Goal: Transaction & Acquisition: Purchase product/service

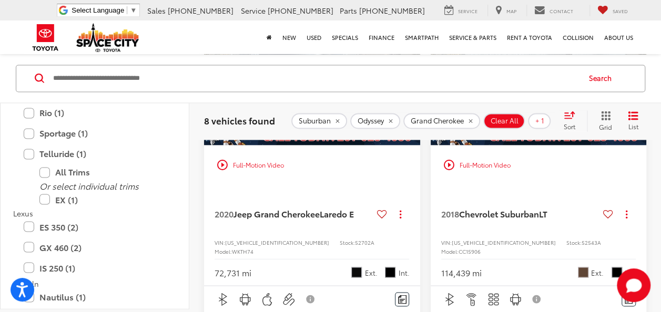
scroll to position [800, 0]
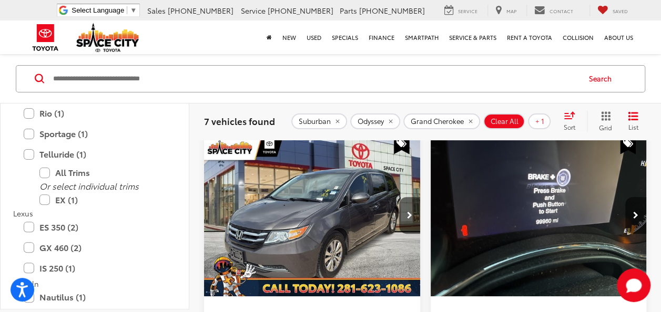
scroll to position [64, 0]
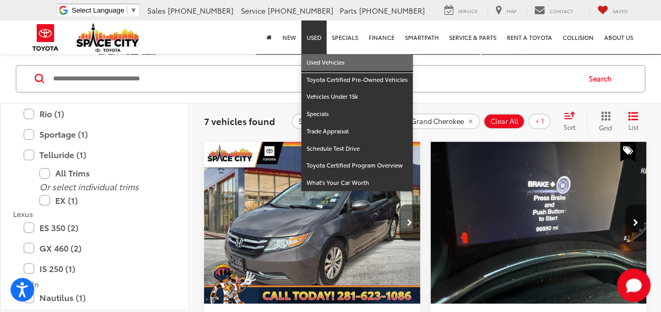
click at [316, 65] on link "Used Vehicles" at bounding box center [356, 62] width 111 height 17
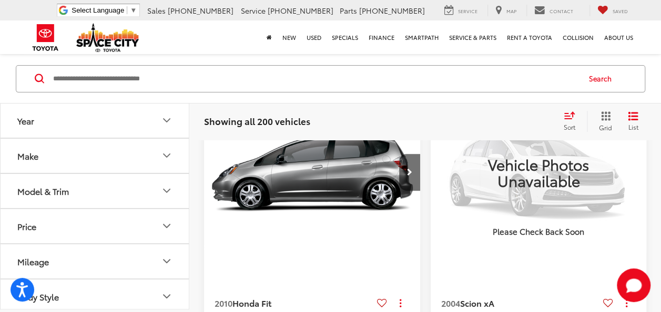
scroll to position [105, 0]
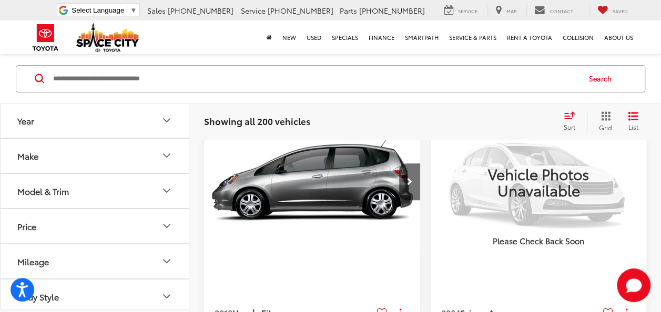
click at [104, 128] on button "Year" at bounding box center [95, 121] width 189 height 34
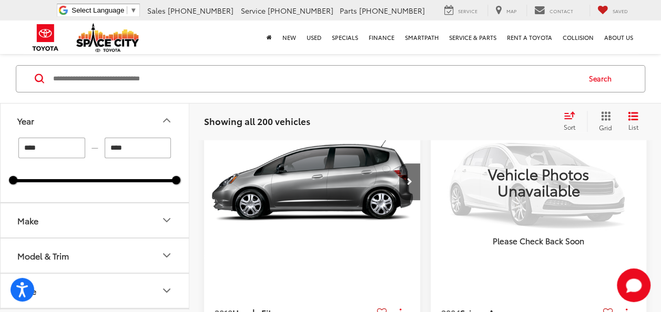
drag, startPoint x: 83, startPoint y: 230, endPoint x: 96, endPoint y: 228, distance: 13.3
click at [83, 229] on button "Make" at bounding box center [95, 220] width 189 height 34
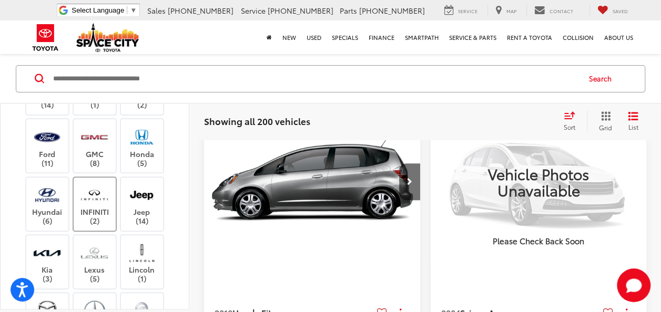
scroll to position [210, 0]
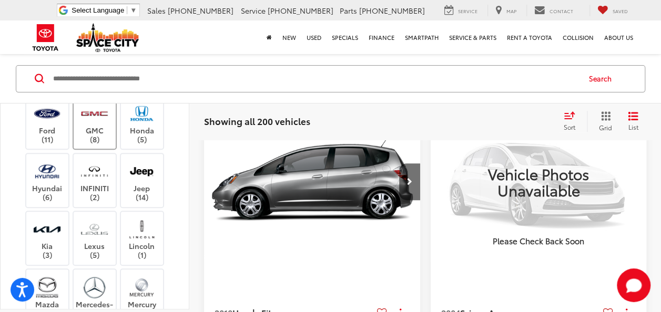
click at [105, 126] on img at bounding box center [94, 113] width 29 height 25
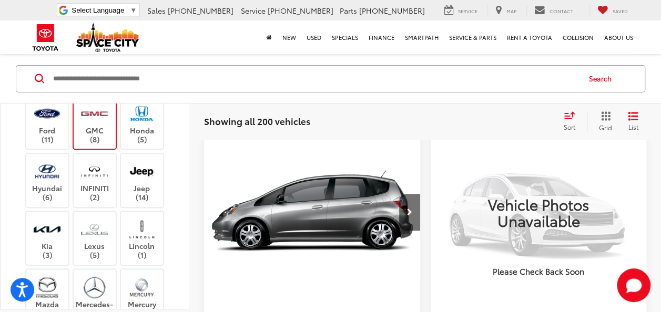
type input "****"
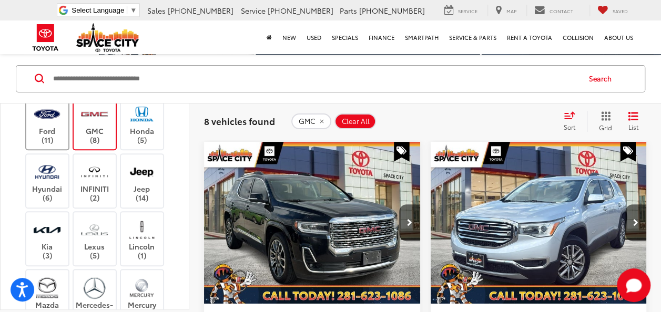
click at [64, 144] on label "Ford (11)" at bounding box center [47, 122] width 43 height 43
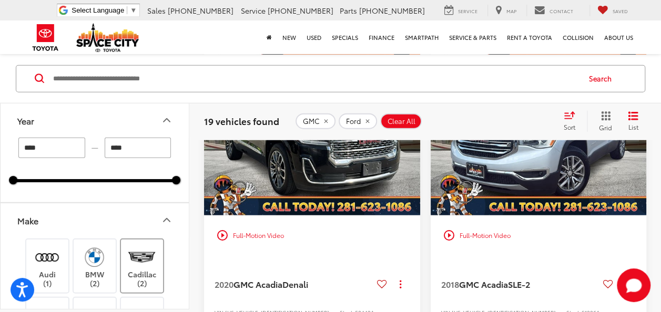
click at [139, 268] on label "Cadillac (2)" at bounding box center [142, 266] width 43 height 43
drag, startPoint x: 139, startPoint y: 268, endPoint x: 138, endPoint y: 259, distance: 9.6
click at [138, 259] on img at bounding box center [141, 257] width 29 height 25
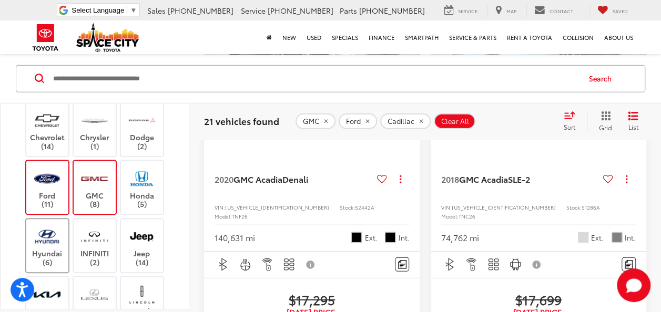
scroll to position [210, 0]
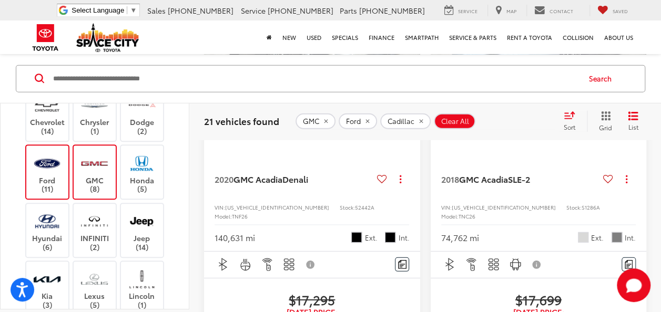
click at [107, 179] on label "GMC (8)" at bounding box center [95, 172] width 43 height 43
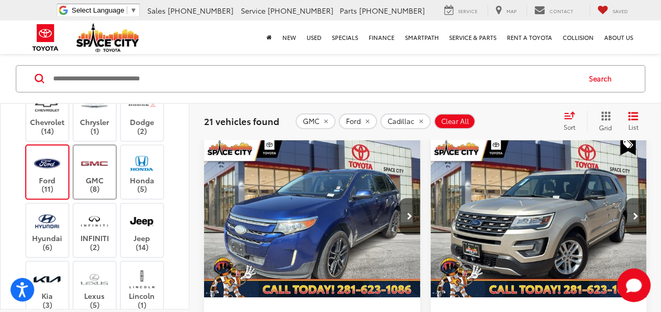
scroll to position [64, 0]
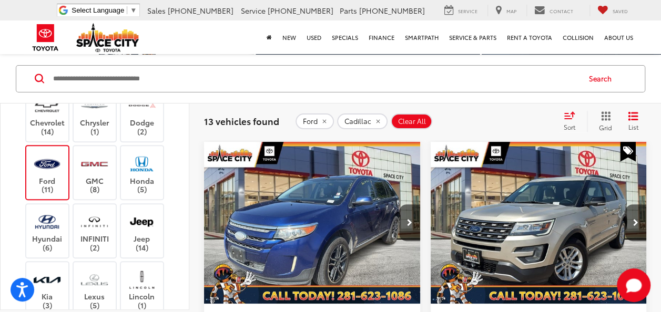
click at [58, 179] on label "Ford (11)" at bounding box center [47, 172] width 43 height 43
type input "****"
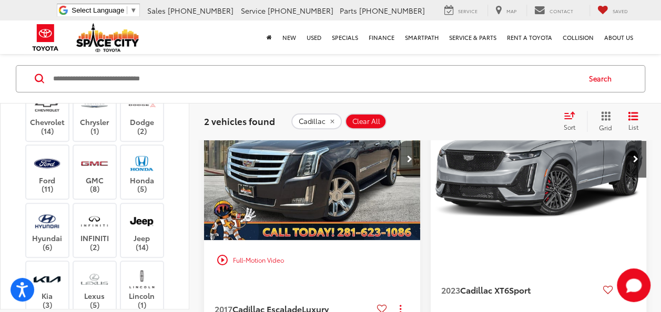
scroll to position [105, 0]
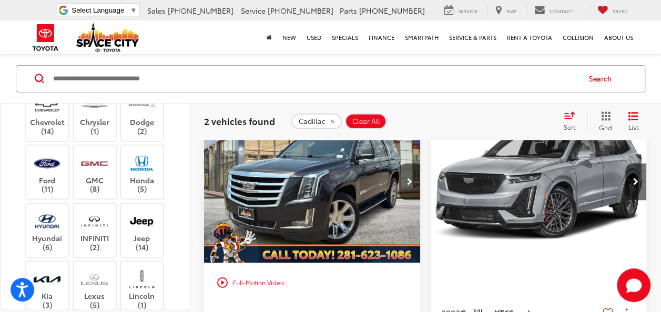
click at [310, 192] on img "2017 Cadillac Escalade Luxury 0" at bounding box center [312, 182] width 218 height 163
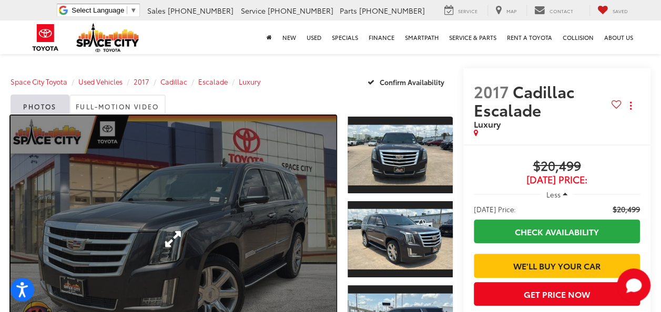
click at [267, 153] on link "Expand Photo 0" at bounding box center [173, 240] width 325 height 248
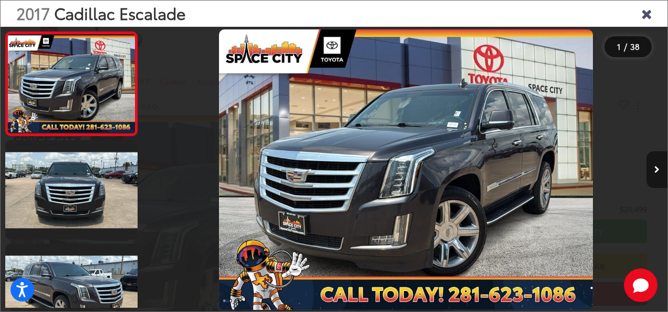
click at [656, 171] on icon "Next image" at bounding box center [657, 169] width 5 height 7
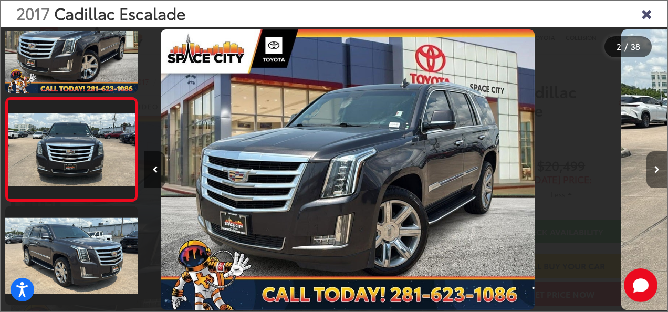
scroll to position [48, 0]
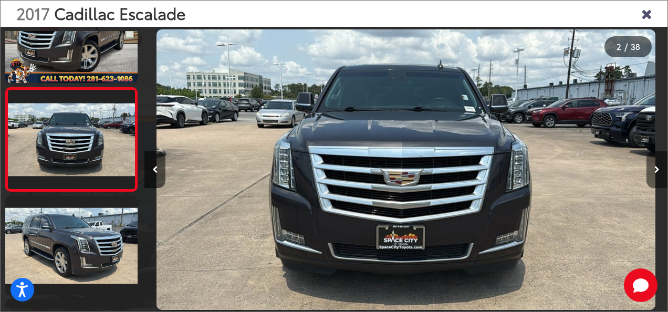
click at [656, 171] on icon "Next image" at bounding box center [657, 169] width 5 height 7
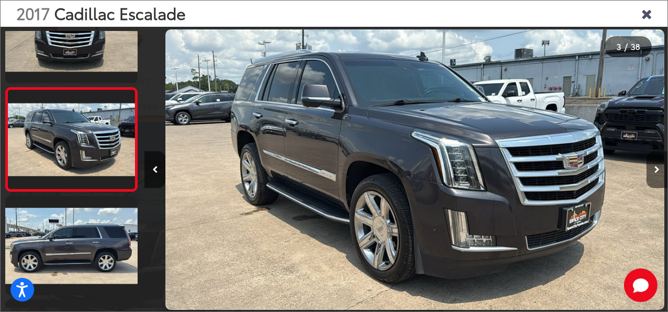
scroll to position [0, 1047]
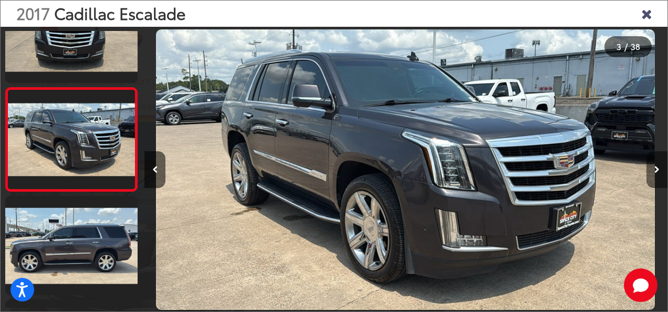
click at [656, 171] on icon "Next image" at bounding box center [657, 169] width 5 height 7
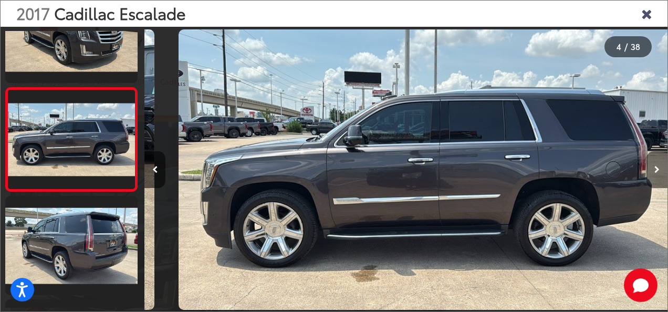
scroll to position [0, 1571]
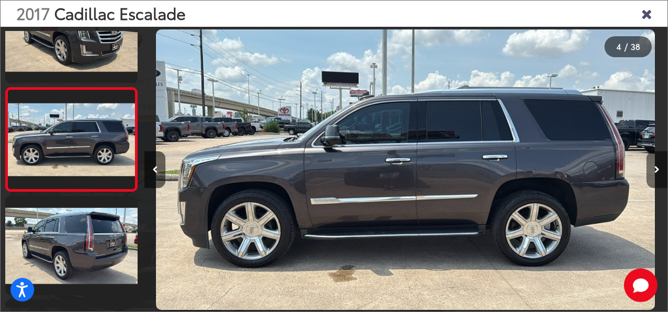
click at [656, 171] on icon "Next image" at bounding box center [657, 169] width 5 height 7
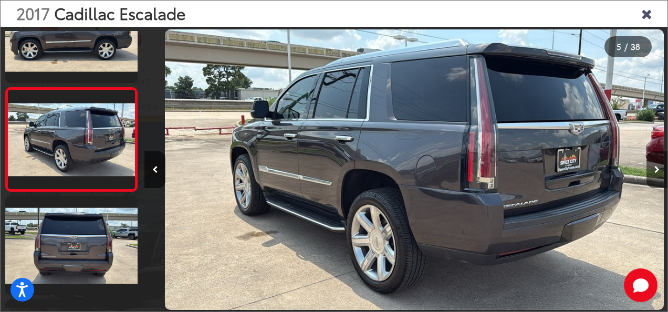
scroll to position [0, 2095]
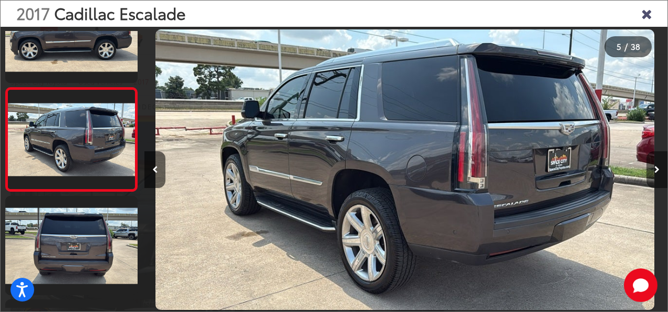
click at [656, 171] on icon "Next image" at bounding box center [657, 169] width 5 height 7
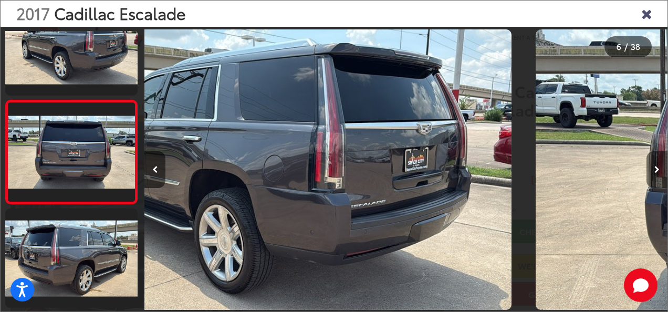
scroll to position [462, 0]
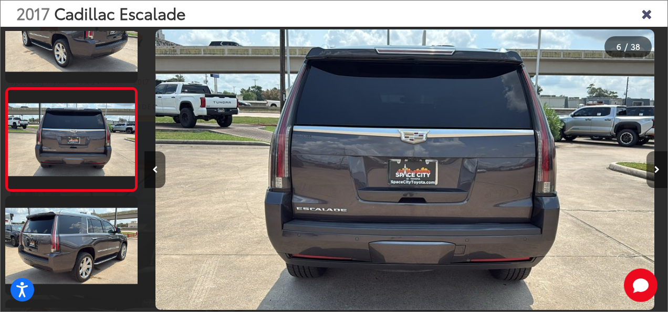
click at [656, 171] on icon "Next image" at bounding box center [657, 169] width 5 height 7
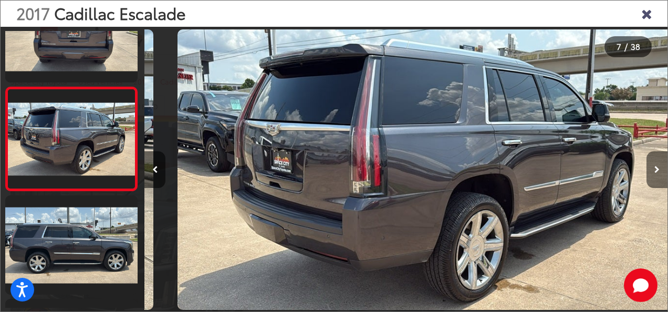
scroll to position [0, 3142]
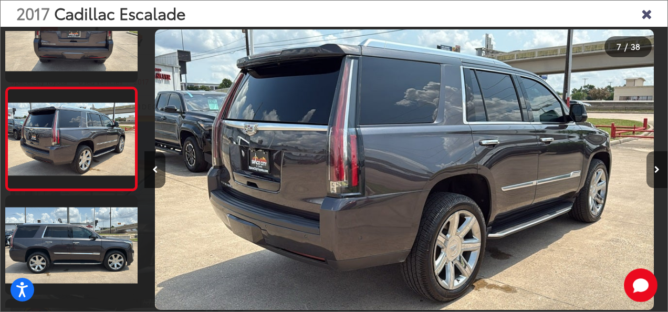
click at [656, 171] on icon "Next image" at bounding box center [657, 169] width 5 height 7
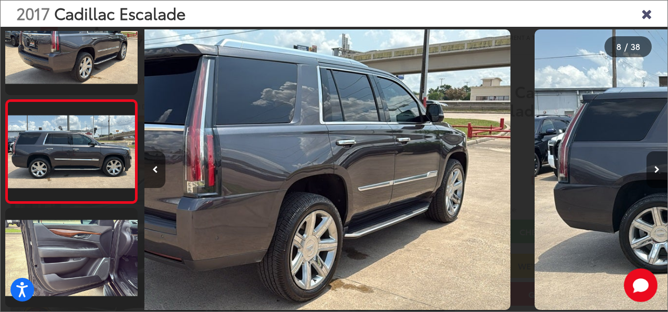
scroll to position [0, 0]
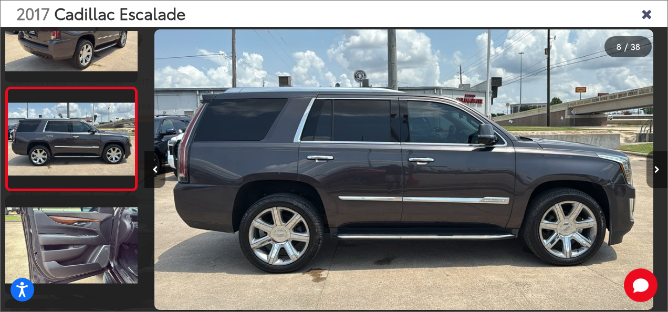
click at [656, 171] on icon "Next image" at bounding box center [657, 169] width 5 height 7
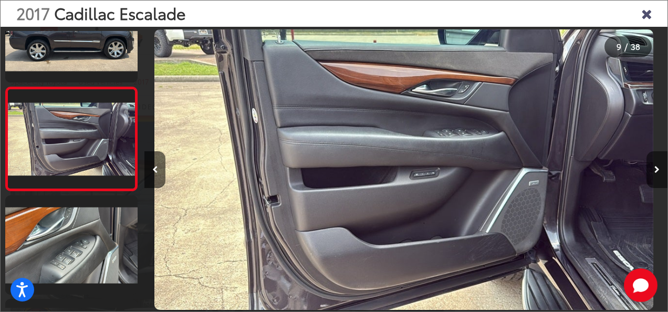
click at [656, 171] on icon "Next image" at bounding box center [657, 169] width 5 height 7
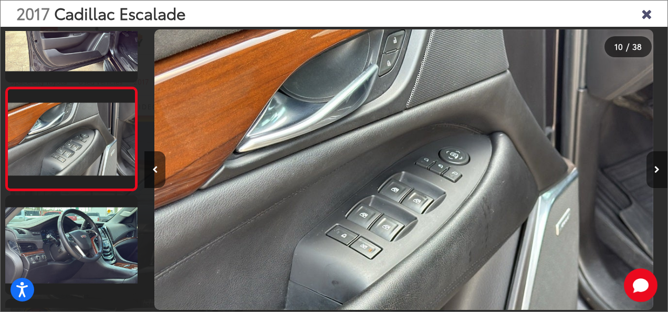
click at [656, 171] on icon "Next image" at bounding box center [657, 169] width 5 height 7
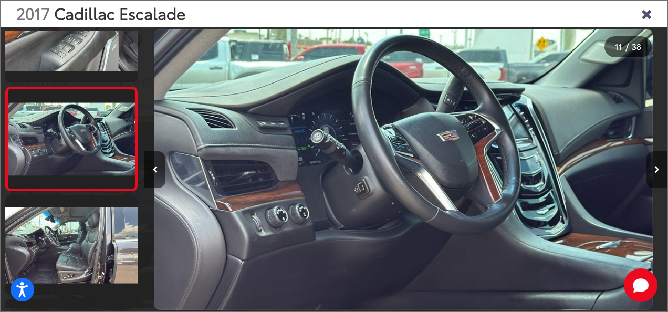
click at [656, 171] on icon "Next image" at bounding box center [657, 169] width 5 height 7
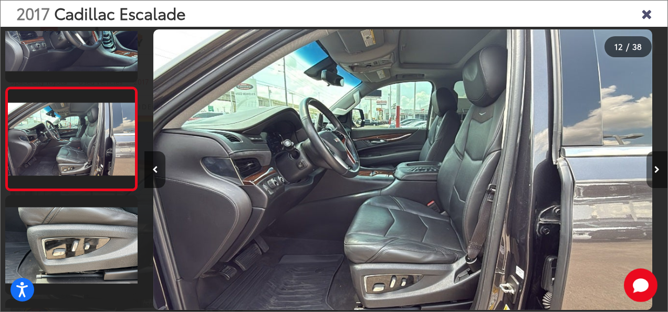
click at [656, 171] on icon "Next image" at bounding box center [657, 169] width 5 height 7
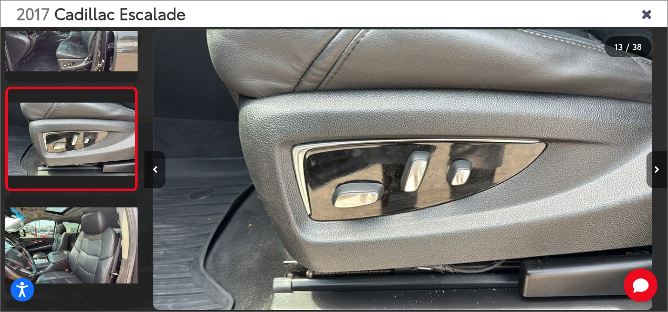
click at [656, 171] on icon "Next image" at bounding box center [657, 169] width 5 height 7
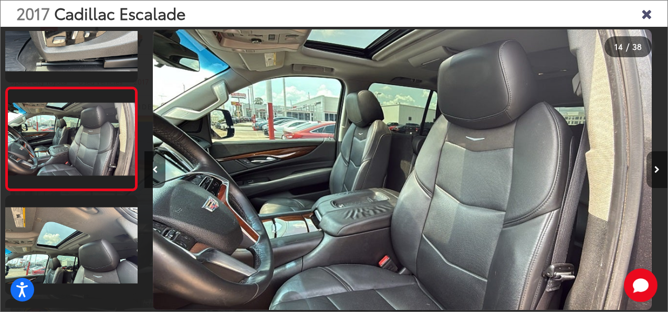
click at [656, 171] on icon "Next image" at bounding box center [657, 169] width 5 height 7
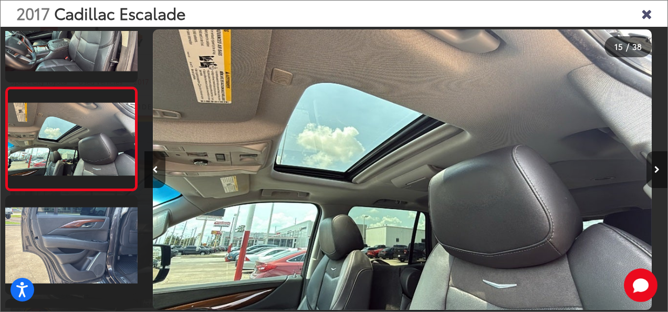
click at [656, 171] on icon "Next image" at bounding box center [657, 169] width 5 height 7
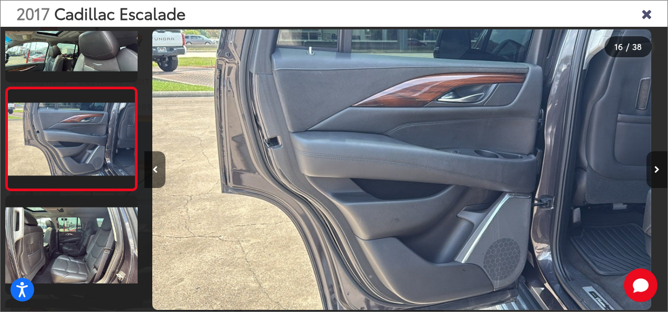
click at [656, 171] on icon "Next image" at bounding box center [657, 169] width 5 height 7
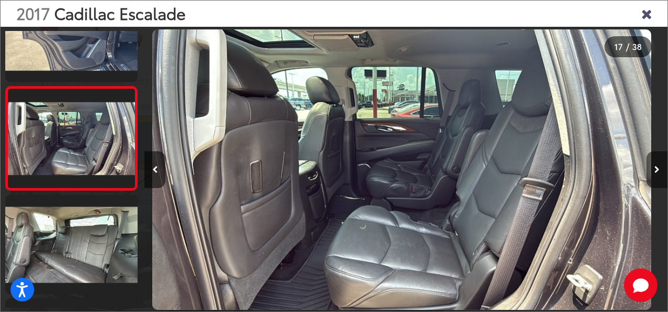
click at [656, 171] on icon "Next image" at bounding box center [657, 169] width 5 height 7
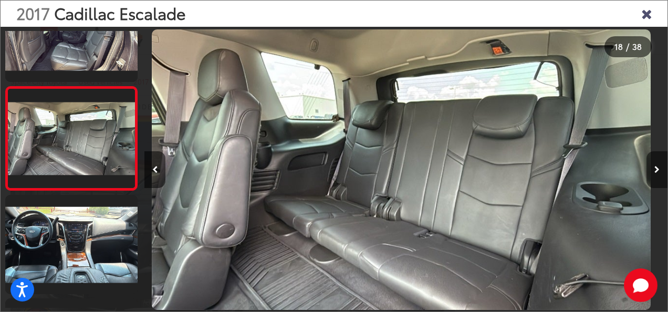
click at [656, 171] on icon "Next image" at bounding box center [657, 169] width 5 height 7
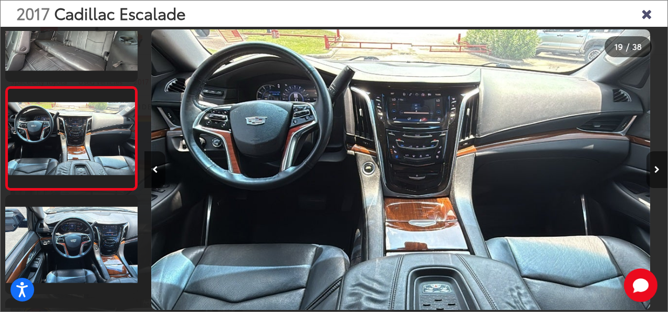
click at [656, 171] on icon "Next image" at bounding box center [657, 169] width 5 height 7
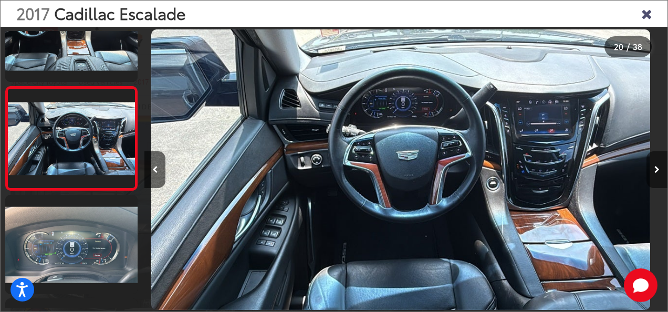
click at [656, 171] on icon "Next image" at bounding box center [657, 169] width 5 height 7
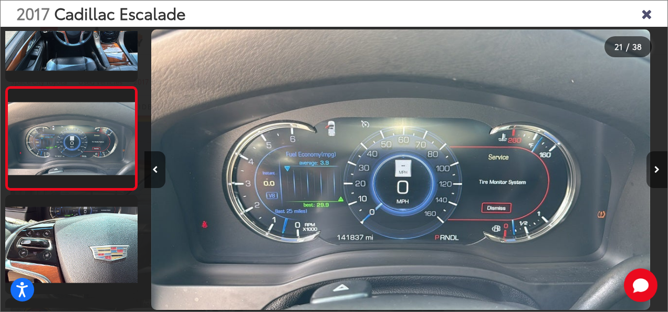
click at [660, 184] on button "Next image" at bounding box center [657, 169] width 21 height 37
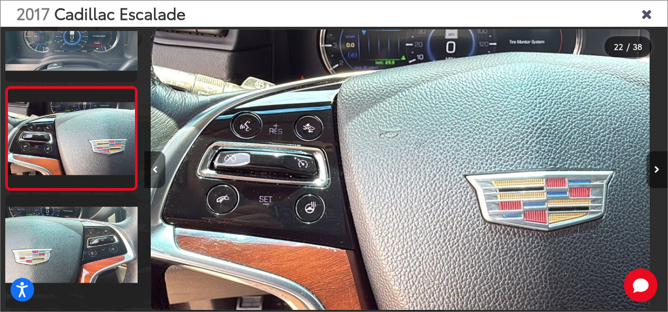
click at [658, 184] on button "Next image" at bounding box center [657, 169] width 21 height 37
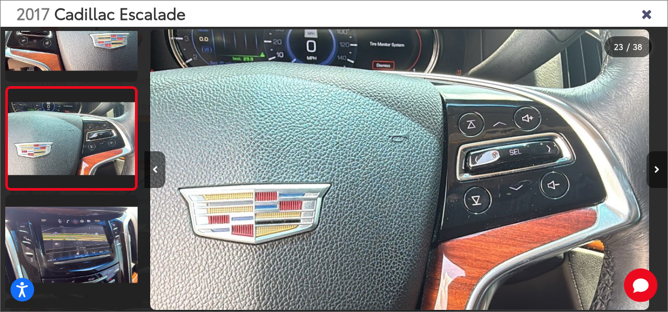
click at [658, 184] on button "Next image" at bounding box center [657, 169] width 21 height 37
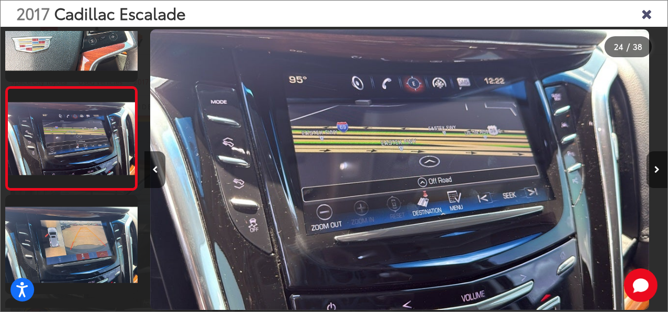
click at [658, 184] on button "Next image" at bounding box center [657, 169] width 21 height 37
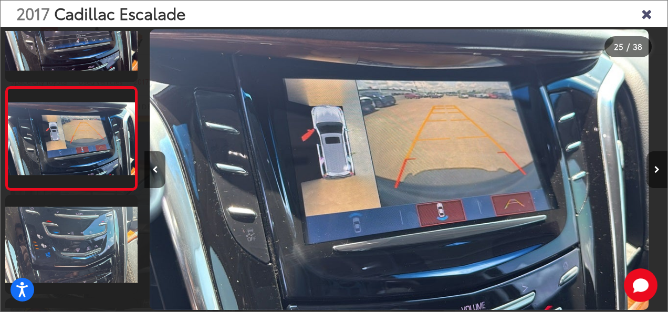
click at [658, 184] on button "Next image" at bounding box center [657, 169] width 21 height 37
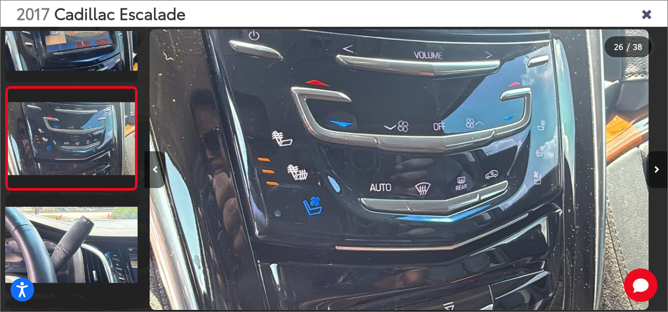
click at [658, 184] on button "Next image" at bounding box center [657, 169] width 21 height 37
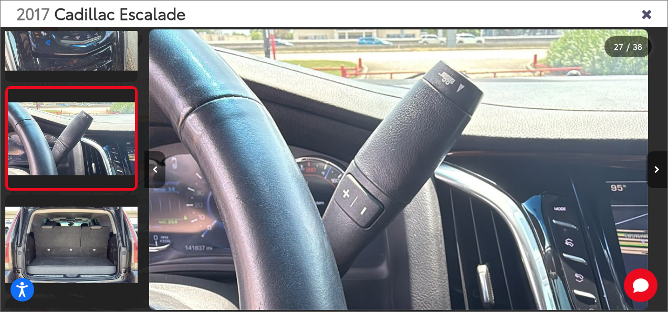
click at [658, 184] on button "Next image" at bounding box center [657, 169] width 21 height 37
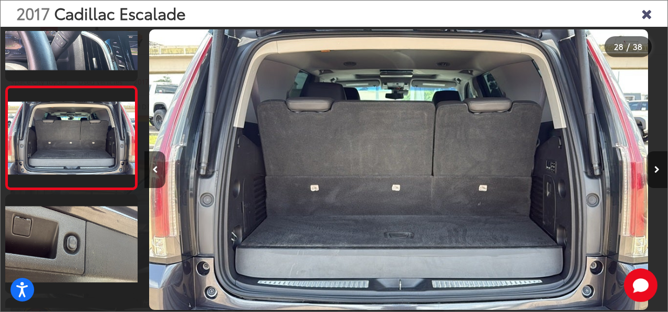
click at [658, 184] on button "Next image" at bounding box center [657, 169] width 21 height 37
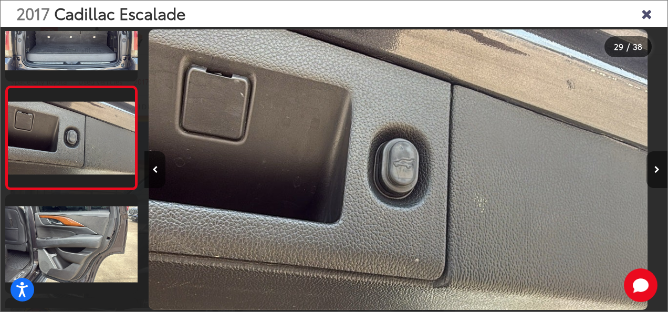
click at [658, 184] on button "Next image" at bounding box center [657, 169] width 21 height 37
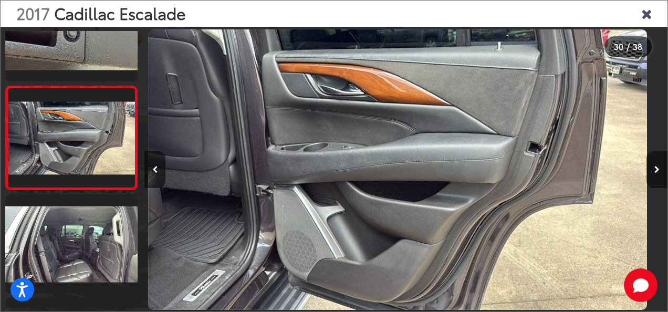
click at [658, 184] on button "Next image" at bounding box center [657, 169] width 21 height 37
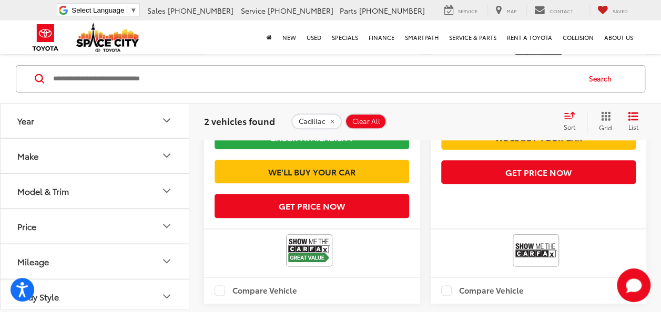
click at [133, 157] on button "Make" at bounding box center [95, 156] width 189 height 34
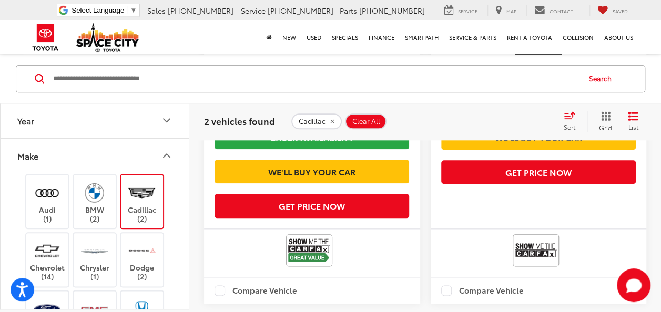
click at [158, 180] on label "Cadillac (2)" at bounding box center [142, 201] width 43 height 43
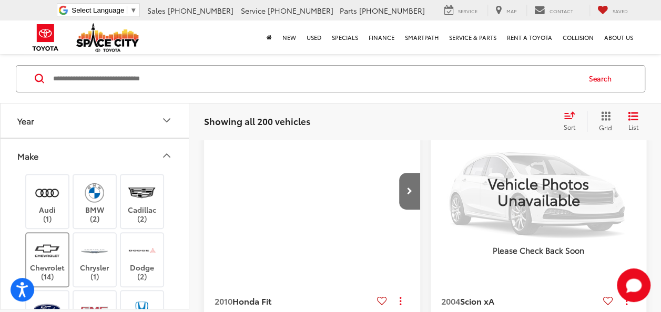
scroll to position [64, 0]
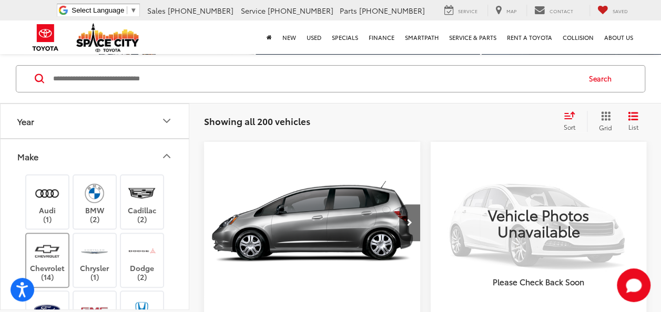
click at [42, 254] on img at bounding box center [47, 251] width 29 height 25
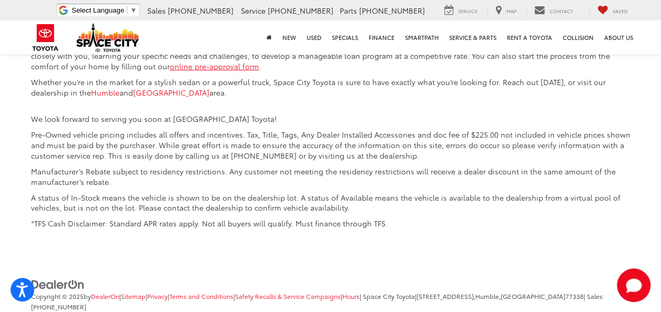
scroll to position [3848, 0]
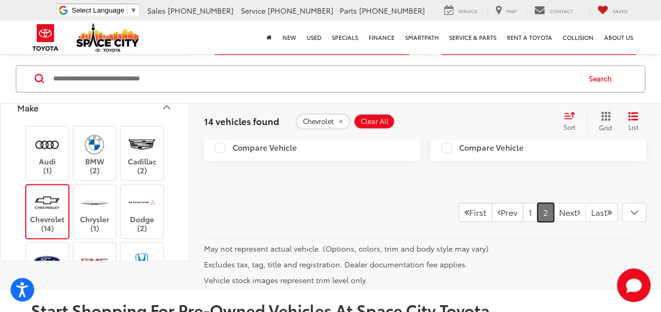
scroll to position [590, 0]
